Goal: Find specific page/section: Find specific page/section

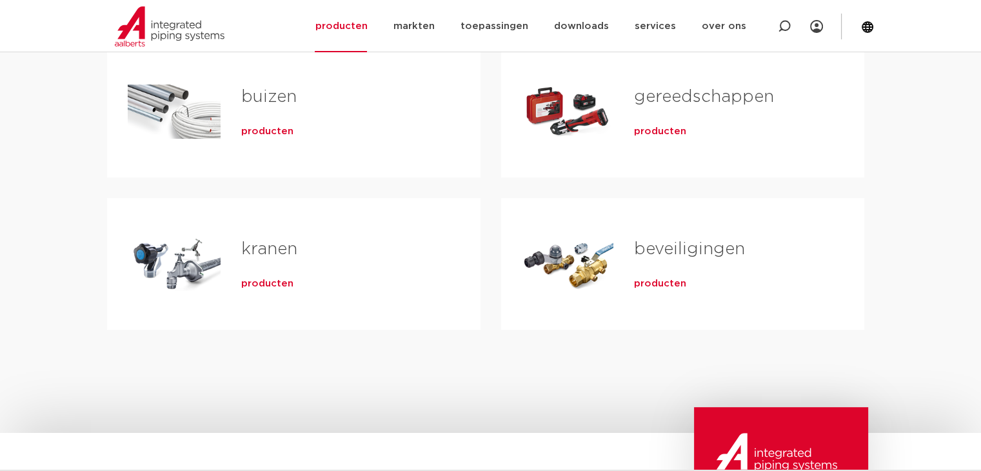
scroll to position [193, 0]
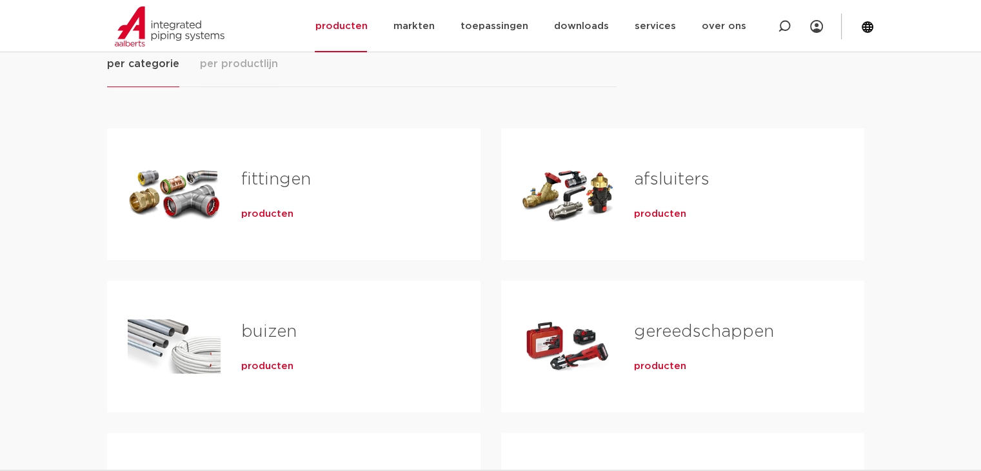
click at [275, 201] on div "fittingen producten" at bounding box center [340, 194] width 239 height 90
click at [266, 214] on span "producten" at bounding box center [267, 214] width 52 height 13
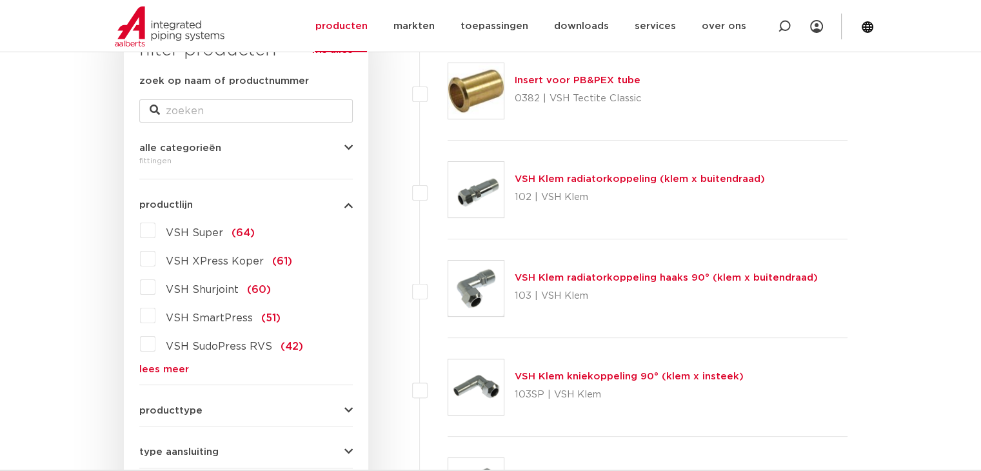
scroll to position [258, 0]
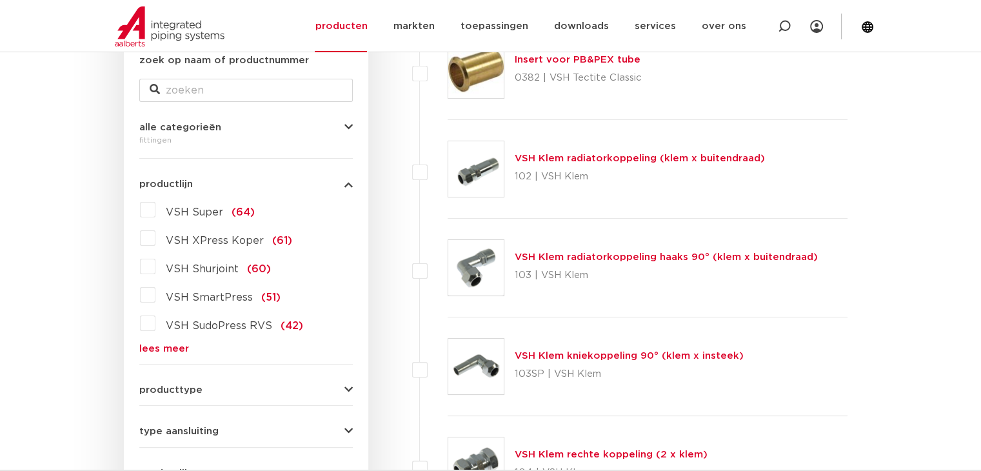
click at [163, 347] on link "lees meer" at bounding box center [245, 349] width 213 height 10
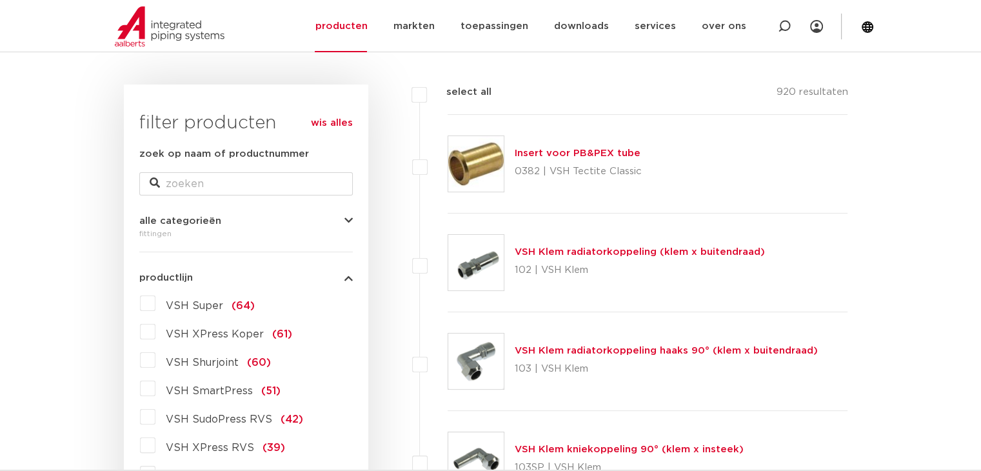
scroll to position [193, 0]
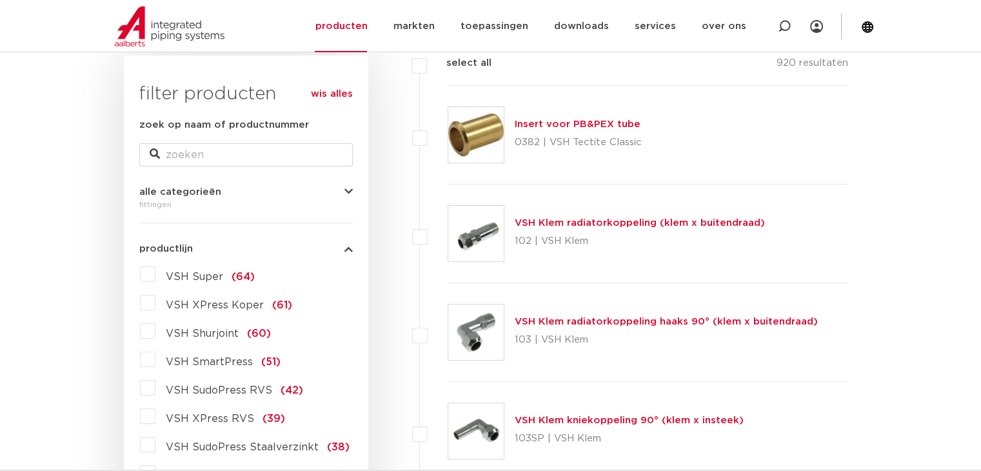
click at [181, 275] on span "VSH Super" at bounding box center [194, 277] width 57 height 10
click at [0, 0] on input "VSH Super (64)" at bounding box center [0, 0] width 0 height 0
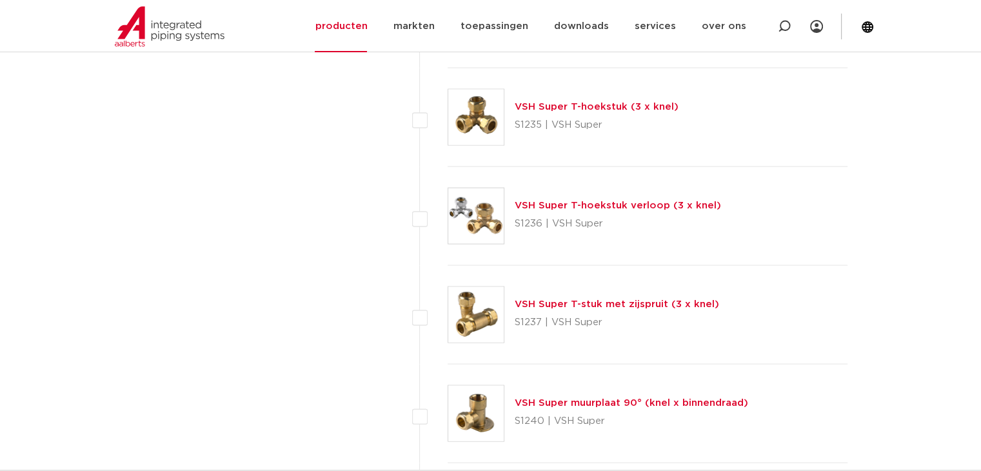
scroll to position [2451, 0]
